Goal: Task Accomplishment & Management: Manage account settings

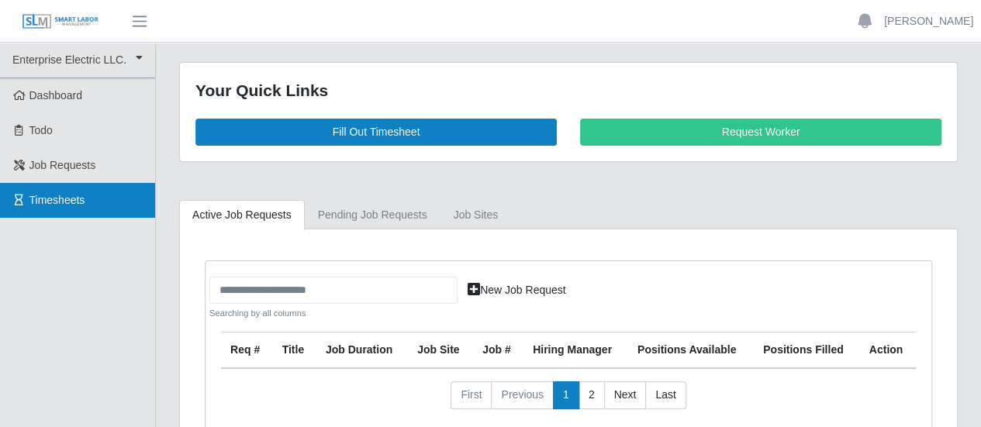
click at [35, 195] on span "Timesheets" at bounding box center [57, 200] width 56 height 12
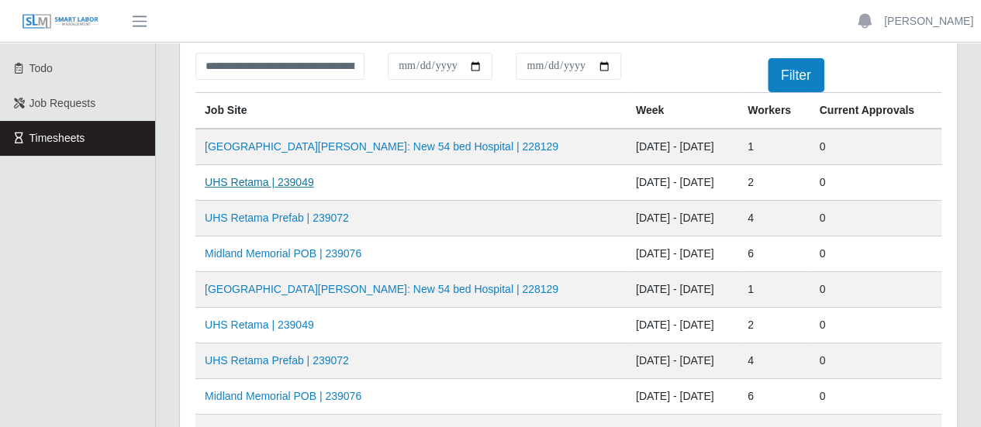
scroll to position [78, 0]
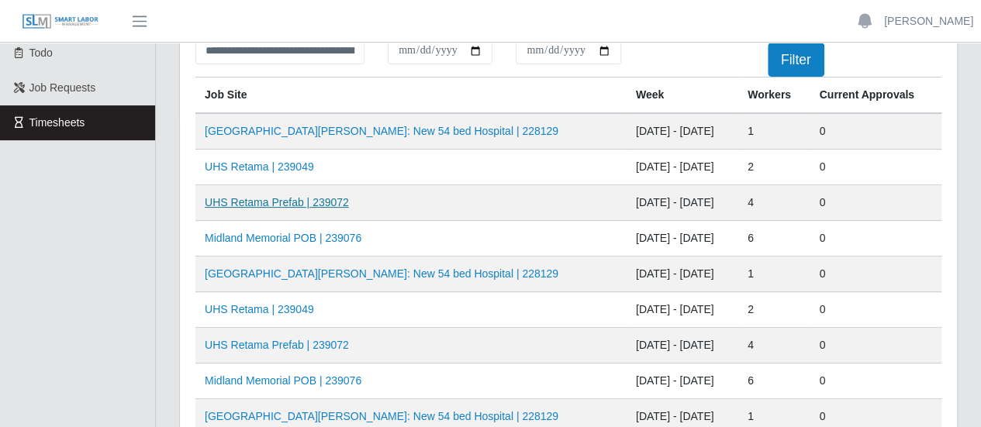
click at [262, 204] on link "UHS Retama Prefab | 239072" at bounding box center [277, 202] width 144 height 12
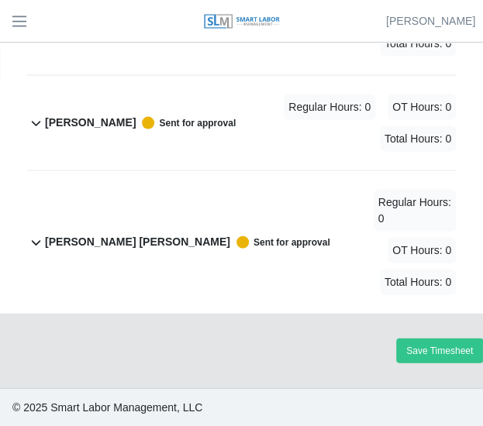
scroll to position [692, 0]
click at [45, 193] on div "Victor Francisco Garcias Perez Sent for approval Regular Hours: 0 OT Hours: 0 T…" at bounding box center [250, 242] width 411 height 143
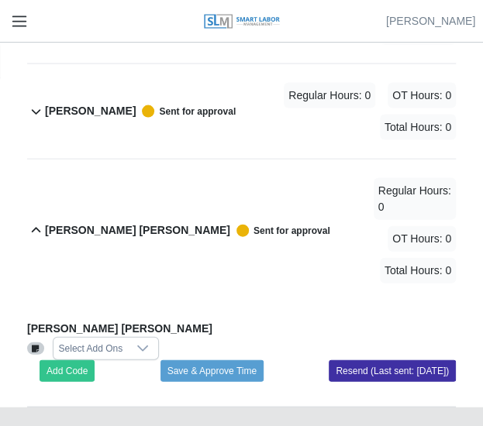
click at [12, 24] on span "button" at bounding box center [19, 21] width 20 height 18
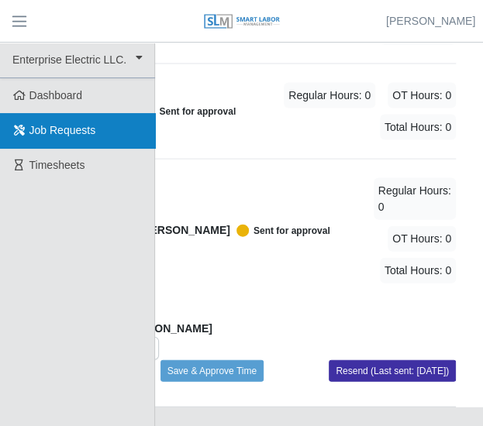
click at [62, 129] on span "Job Requests" at bounding box center [62, 130] width 67 height 12
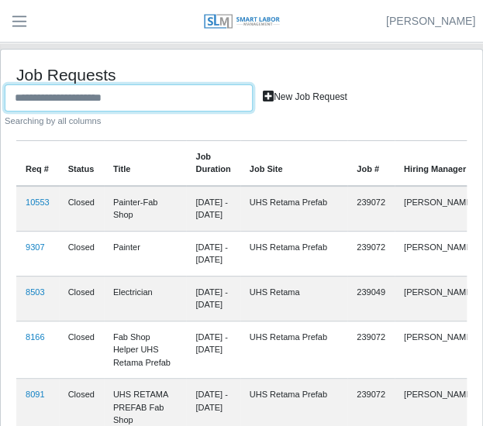
click at [80, 102] on input "text" at bounding box center [129, 98] width 248 height 27
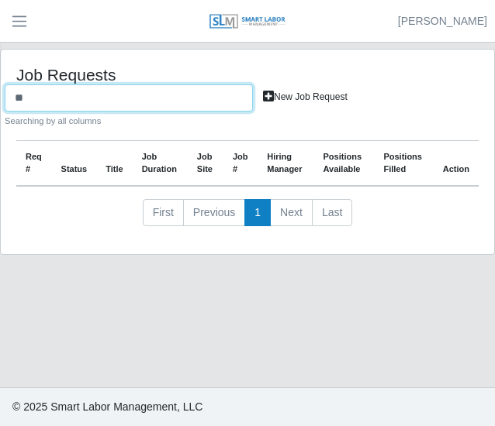
type input "*"
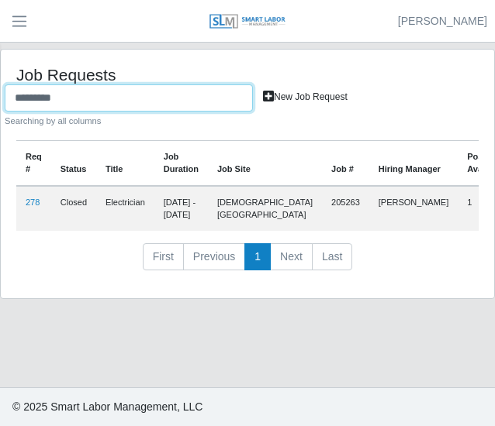
type input "*********"
